Goal: Task Accomplishment & Management: Use online tool/utility

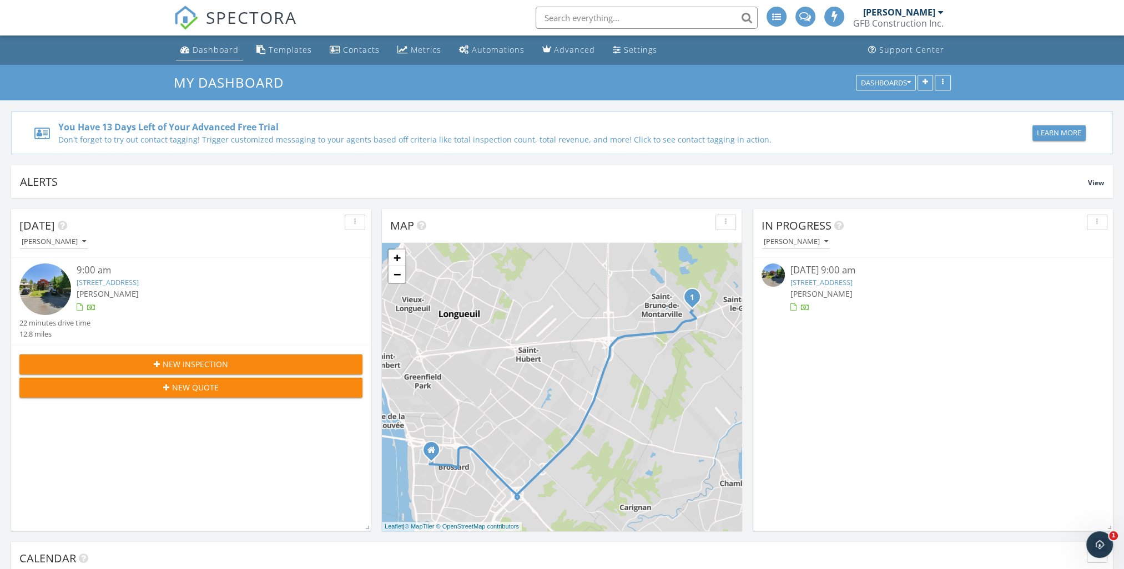
click at [203, 56] on link "Dashboard" at bounding box center [209, 50] width 67 height 21
click at [624, 47] on div "Settings" at bounding box center [640, 49] width 33 height 11
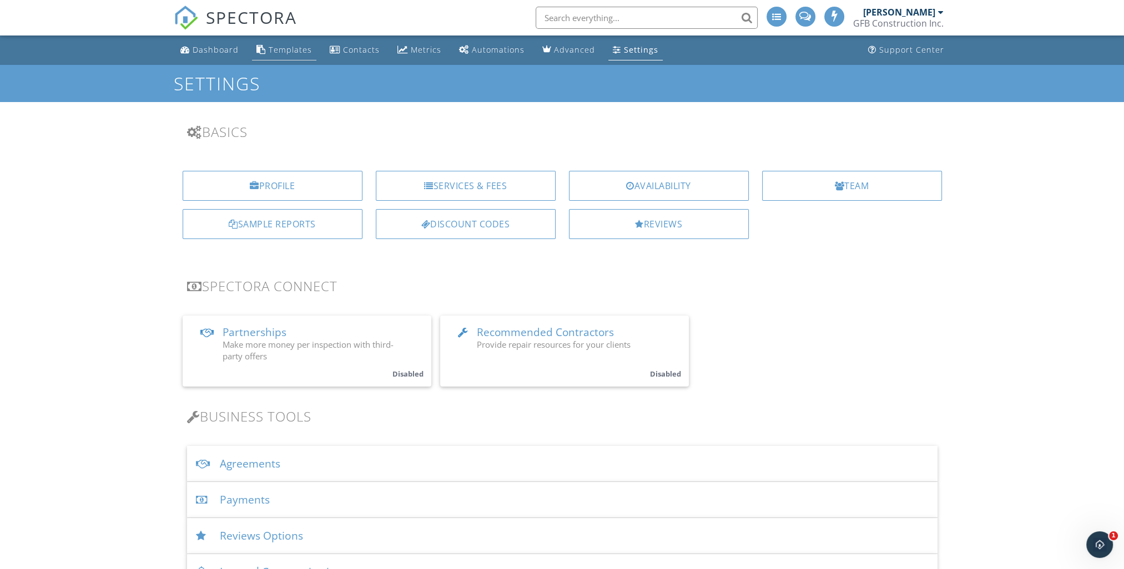
click at [281, 48] on div "Templates" at bounding box center [290, 49] width 43 height 11
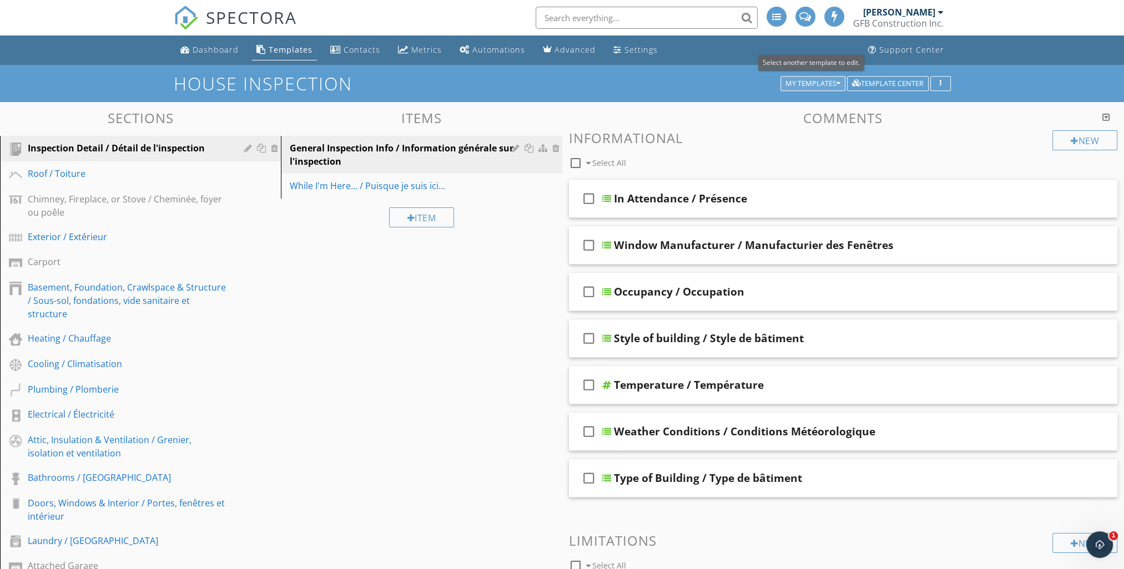
click at [815, 84] on div "My Templates" at bounding box center [812, 84] width 55 height 8
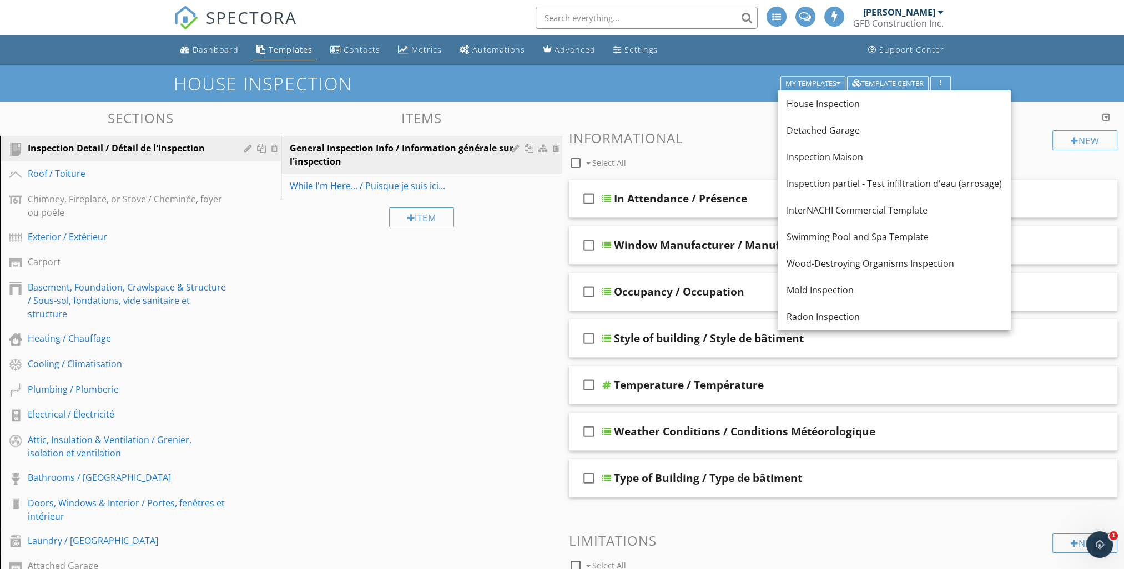
click at [823, 158] on div "Inspection Maison" at bounding box center [893, 156] width 215 height 13
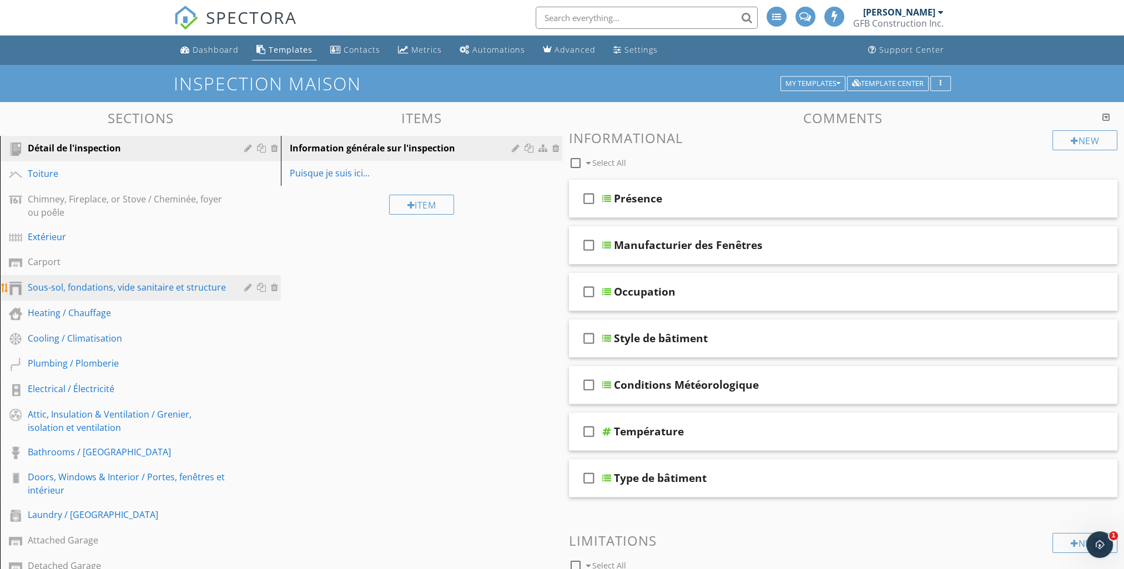
click at [112, 289] on div "Sous-sol, fondations, vide sanitaire et structure" at bounding box center [128, 287] width 200 height 13
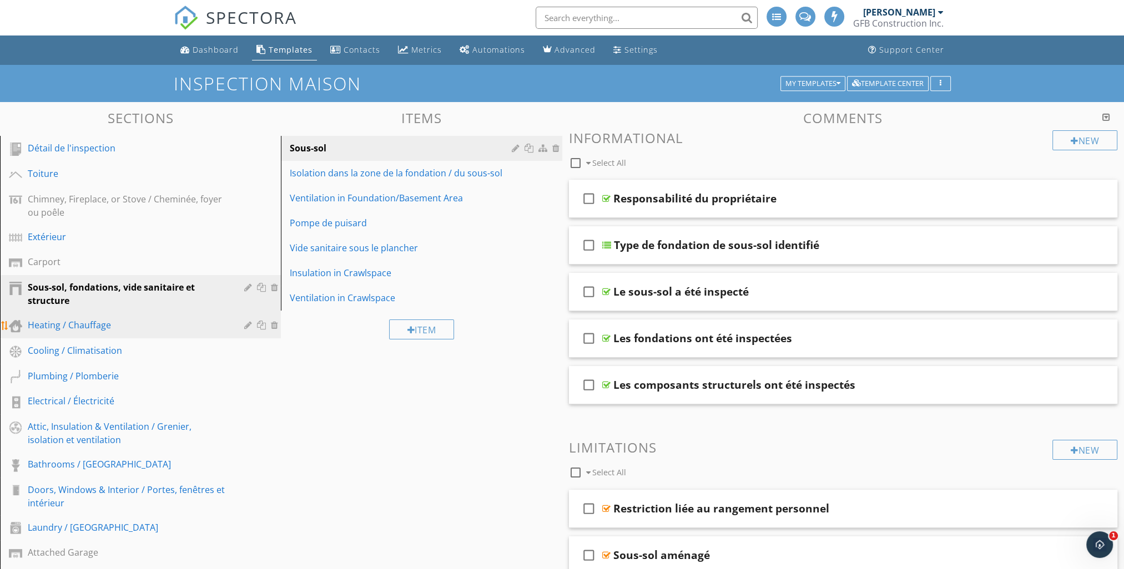
click at [89, 327] on div "Heating / Chauffage" at bounding box center [128, 324] width 200 height 13
